Goal: Complete application form: Complete application form

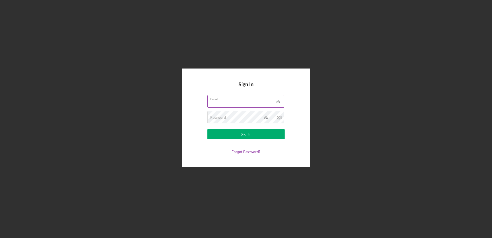
click at [239, 103] on input "Email" at bounding box center [245, 101] width 77 height 12
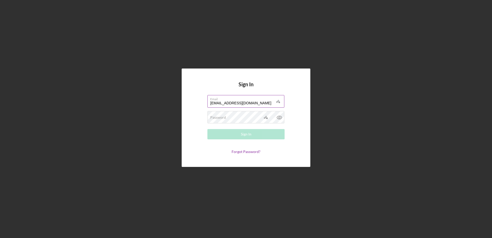
type input "[EMAIL_ADDRESS][DOMAIN_NAME]"
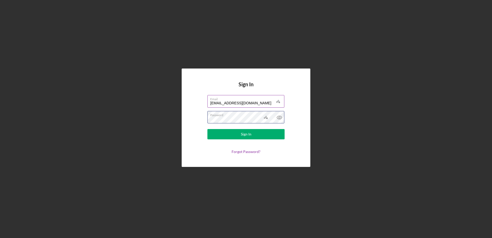
click at [207, 129] on button "Sign In" at bounding box center [245, 134] width 77 height 10
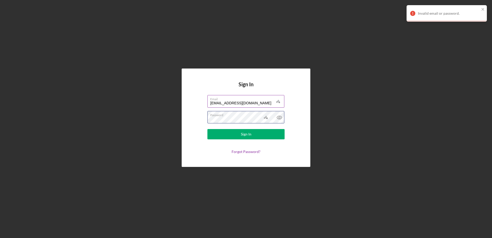
click at [207, 129] on button "Sign In" at bounding box center [245, 134] width 77 height 10
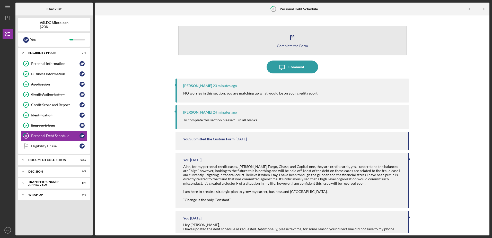
click at [293, 47] on div "Complete the Form" at bounding box center [292, 46] width 31 height 4
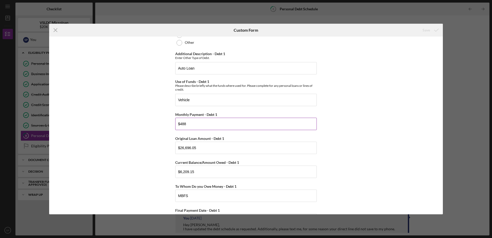
scroll to position [103, 0]
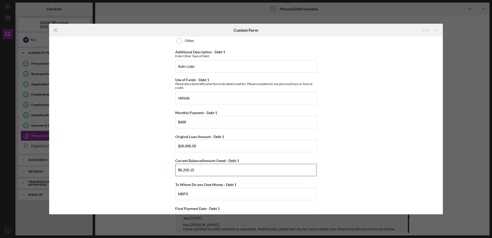
click at [242, 167] on input "$6,209.15" at bounding box center [245, 170] width 141 height 12
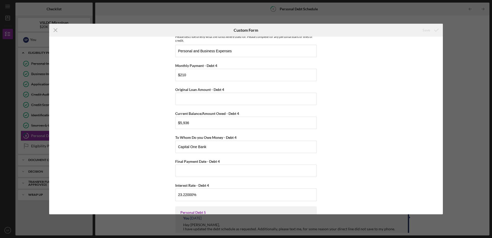
scroll to position [1106, 0]
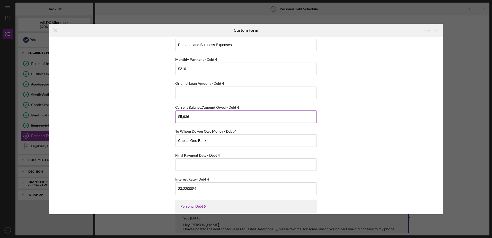
click at [215, 116] on input "$5,936" at bounding box center [245, 116] width 141 height 12
drag, startPoint x: 187, startPoint y: 119, endPoint x: 136, endPoint y: 120, distance: 50.9
click at [136, 120] on div "Personal Debt 1 Debt 1 Type of Debt - Debt 1 Vehicle Loan Vehicle Lease Real Es…" at bounding box center [246, 125] width 394 height 177
type input "$5"
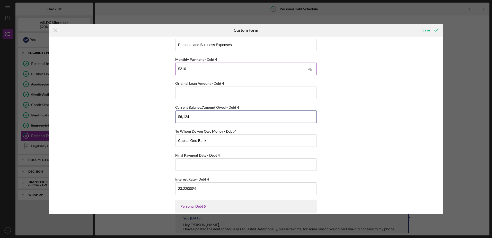
type input "$6,124"
click at [227, 68] on input "$210" at bounding box center [245, 69] width 141 height 12
click at [226, 68] on input "$210" at bounding box center [245, 69] width 141 height 12
type input "$203"
click at [374, 119] on div "Personal Debt 1 Debt 1 Type of Debt - Debt 1 Vehicle Loan Vehicle Lease Real Es…" at bounding box center [246, 125] width 394 height 177
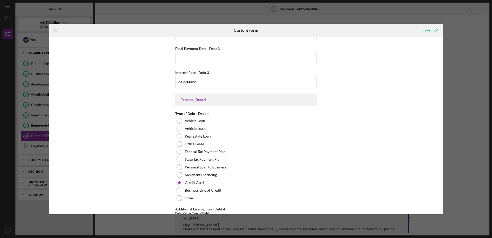
scroll to position [823, 0]
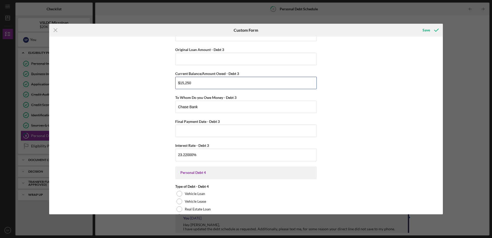
type textarea "50"
drag, startPoint x: 202, startPoint y: 85, endPoint x: 123, endPoint y: 84, distance: 79.5
click at [123, 84] on div "Personal Debt 1 Debt 1 Type of Debt - Debt 1 Vehicle Loan Vehicle Lease Real Es…" at bounding box center [246, 125] width 394 height 177
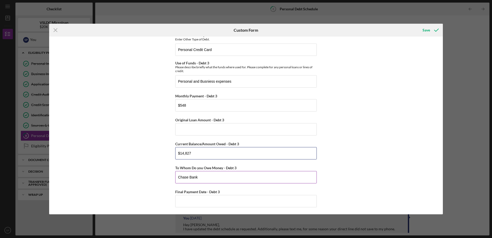
scroll to position [746, 0]
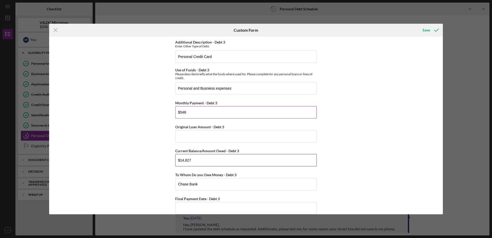
type input "$14,827"
click at [204, 111] on input "$548" at bounding box center [245, 112] width 141 height 12
type input "$528"
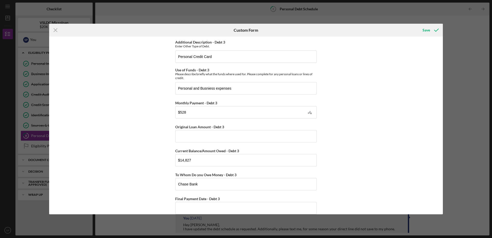
click at [384, 147] on div "Personal Debt 1 Debt 1 Type of Debt - Debt 1 Vehicle Loan Vehicle Lease Real Es…" at bounding box center [246, 125] width 394 height 177
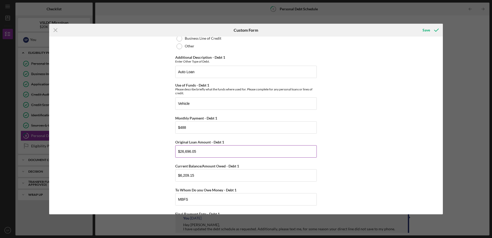
scroll to position [103, 0]
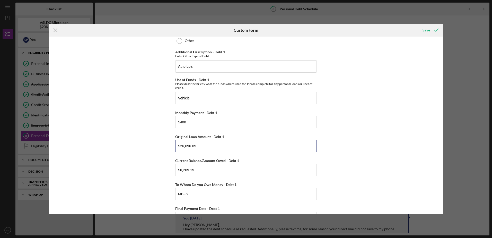
drag, startPoint x: 211, startPoint y: 145, endPoint x: 164, endPoint y: 146, distance: 46.8
click at [164, 146] on div "Personal Debt 1 Debt 1 Type of Debt - Debt 1 Vehicle Loan Vehicle Lease Real Es…" at bounding box center [246, 125] width 394 height 177
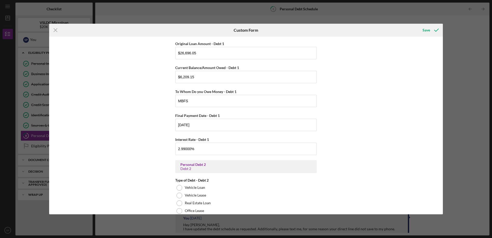
scroll to position [180, 0]
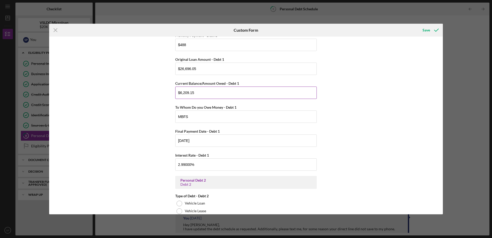
click at [197, 91] on input "$6,209.15" at bounding box center [245, 92] width 141 height 12
type input "$7,167"
click at [193, 48] on input "$488" at bounding box center [245, 45] width 141 height 12
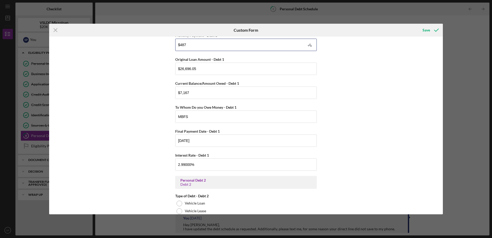
type input "$487"
click at [382, 122] on div "Personal Debt 1 Debt 1 Type of Debt - Debt 1 Vehicle Loan Vehicle Lease Real Es…" at bounding box center [246, 125] width 394 height 177
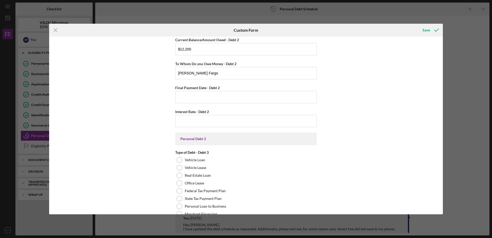
scroll to position [463, 0]
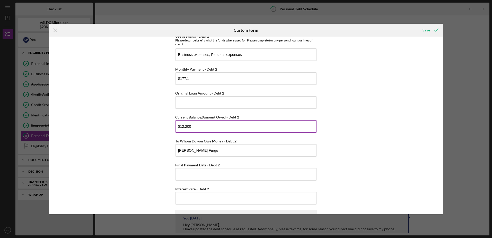
click at [248, 127] on input "$12,200" at bounding box center [245, 126] width 141 height 12
type input "$12,659"
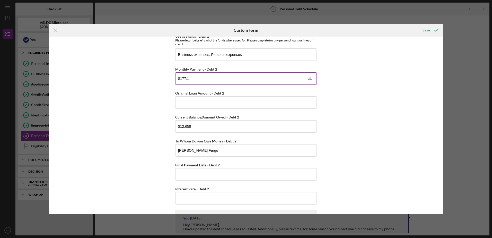
click at [227, 78] on input "$177.1" at bounding box center [245, 78] width 141 height 12
type input "$410"
click at [424, 123] on div "Personal Debt 1 Debt 1 Type of Debt - Debt 1 Vehicle Loan Vehicle Lease Real Es…" at bounding box center [246, 125] width 394 height 177
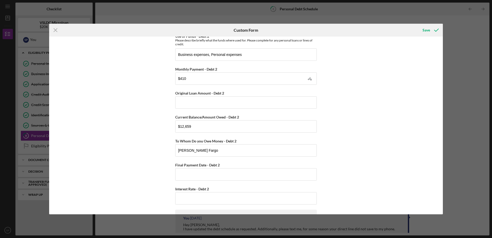
click at [376, 122] on div "Personal Debt 1 Debt 1 Type of Debt - Debt 1 Vehicle Loan Vehicle Lease Real Es…" at bounding box center [246, 125] width 394 height 177
click at [306, 101] on input "Original Loan Amount - Debt 2" at bounding box center [245, 102] width 141 height 12
click at [313, 96] on div "Original Loan Amount - Debt 2" at bounding box center [245, 93] width 141 height 6
click at [375, 105] on div "Personal Debt 1 Debt 1 Type of Debt - Debt 1 Vehicle Loan Vehicle Lease Real Es…" at bounding box center [246, 125] width 394 height 177
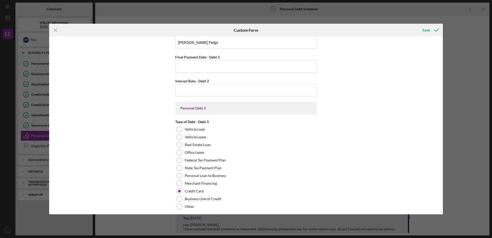
scroll to position [540, 0]
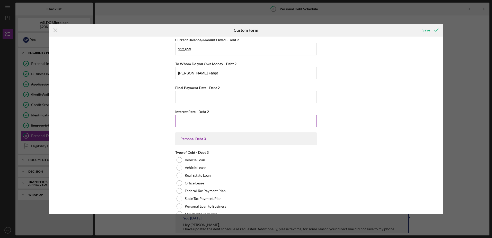
click at [289, 124] on input "Interest Rate - Debt 2" at bounding box center [245, 121] width 141 height 12
click at [385, 95] on div "Personal Debt 1 Debt 1 Type of Debt - Debt 1 Vehicle Loan Vehicle Lease Real Es…" at bounding box center [246, 125] width 394 height 177
click at [206, 119] on input "28.00000%" at bounding box center [245, 121] width 141 height 12
click at [215, 114] on div "Interest Rate - Debt 2" at bounding box center [245, 111] width 141 height 6
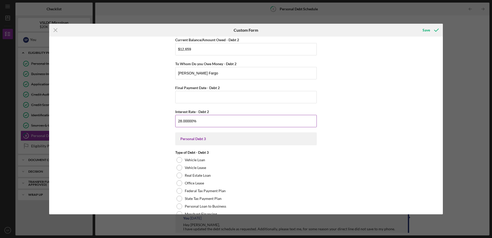
click at [215, 121] on input "28.00000%" at bounding box center [245, 121] width 141 height 12
type input "24.00000%"
click at [364, 114] on div "Personal Debt 1 Debt 1 Type of Debt - Debt 1 Vehicle Loan Vehicle Lease Real Es…" at bounding box center [246, 125] width 394 height 177
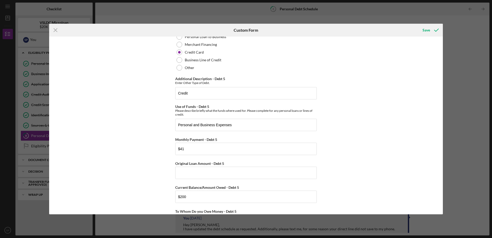
scroll to position [1411, 0]
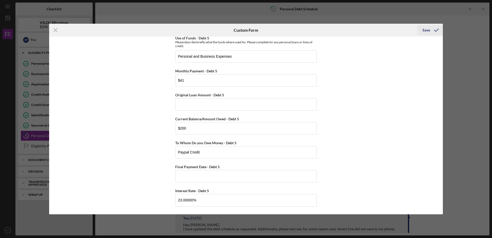
click at [434, 30] on icon "submit" at bounding box center [436, 30] width 13 height 13
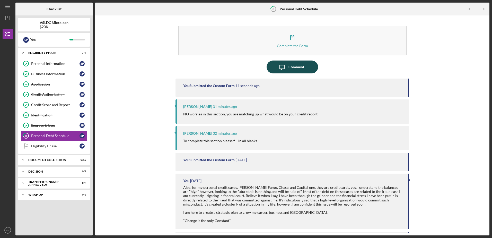
click at [306, 66] on button "Icon/Message Comment" at bounding box center [291, 66] width 51 height 13
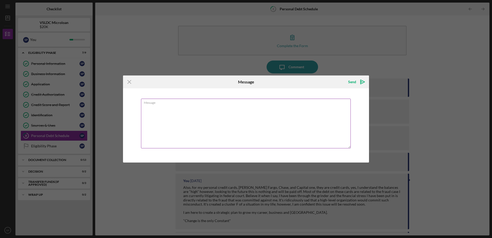
click at [280, 115] on textarea "Message" at bounding box center [246, 124] width 210 height 50
type textarea "S"
click at [266, 94] on div "Message I matched as many as I could for this form." at bounding box center [246, 125] width 246 height 74
click at [258, 108] on textarea "I matched as many as I could for this form." at bounding box center [246, 124] width 210 height 50
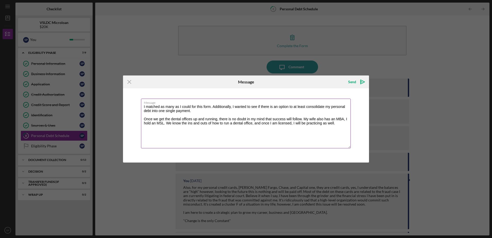
click at [337, 123] on textarea "I matched as many as I could for this form. Additionally, I wanted to see if th…" at bounding box center [246, 124] width 210 height 50
drag, startPoint x: 302, startPoint y: 77, endPoint x: 293, endPoint y: 75, distance: 9.8
click at [302, 79] on div "Send Icon/icon-invite-send" at bounding box center [328, 81] width 82 height 13
click at [284, 129] on textarea "I matched as many as I could for this form. Additionally, I wanted to see if th…" at bounding box center [246, 124] width 210 height 50
drag, startPoint x: 264, startPoint y: 129, endPoint x: 167, endPoint y: 122, distance: 96.9
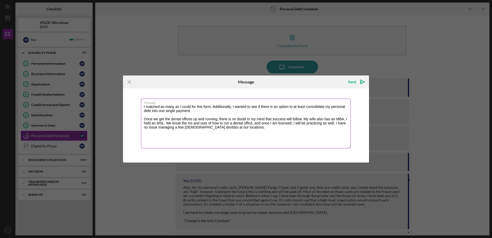
click at [167, 122] on textarea "I matched as many as I could for this form. Additionally, I wanted to see if th…" at bounding box center [246, 124] width 210 height 50
click at [197, 109] on textarea "I matched as many as I could for this form. Additionally, I wanted to see if th…" at bounding box center [246, 124] width 210 height 50
click at [191, 120] on textarea "I matched as many as I could for this form. Additionally, I wanted to see if th…" at bounding box center [246, 124] width 210 height 50
drag, startPoint x: 348, startPoint y: 123, endPoint x: 307, endPoint y: 120, distance: 41.0
click at [307, 120] on textarea "I matched as many as I could for this form. Additionally, I wanted to see if th…" at bounding box center [246, 124] width 210 height 50
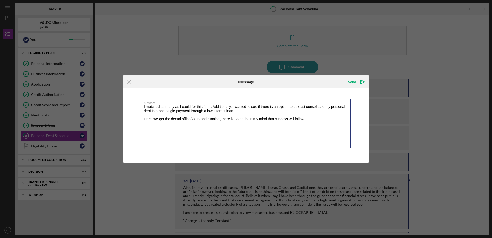
drag, startPoint x: 291, startPoint y: 125, endPoint x: 138, endPoint y: 118, distance: 152.4
click at [138, 118] on div "Message I matched as many as I could for this form. Additionally, I wanted to s…" at bounding box center [246, 125] width 246 height 74
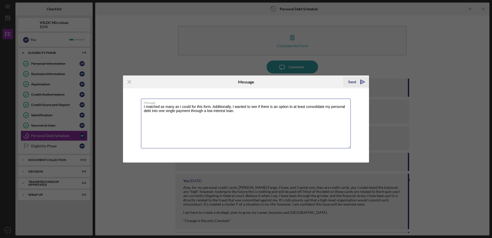
type textarea "I matched as many as I could for this form. Additionally, I wanted to see if th…"
click at [368, 81] on icon "Icon/icon-invite-send" at bounding box center [362, 81] width 13 height 13
